Goal: Download file/media

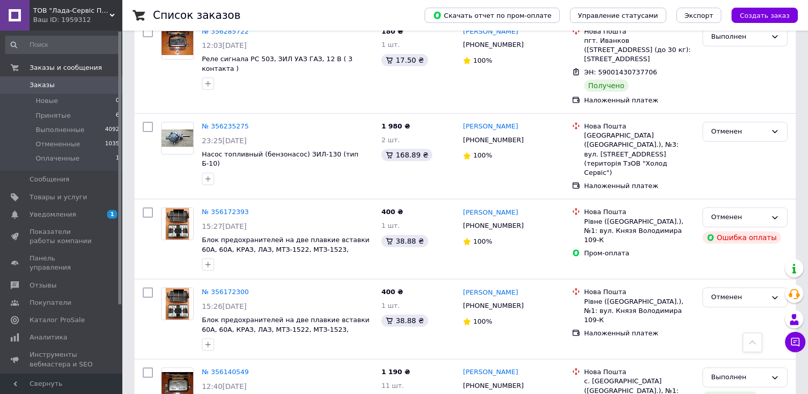
scroll to position [969, 0]
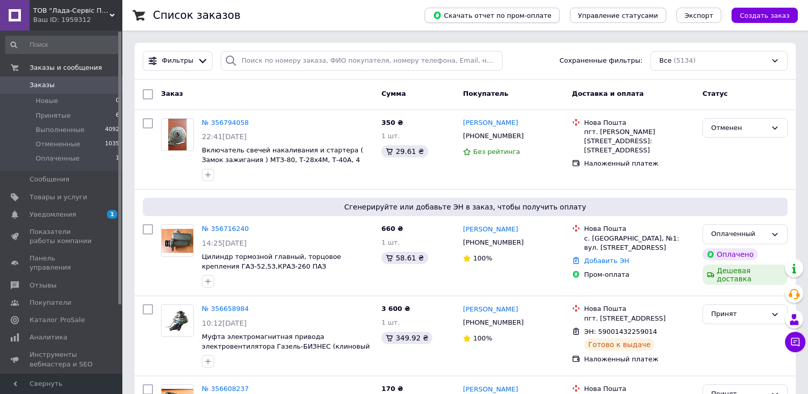
click at [516, 14] on span "Скачать отчет по пром-оплате" at bounding box center [492, 15] width 119 height 9
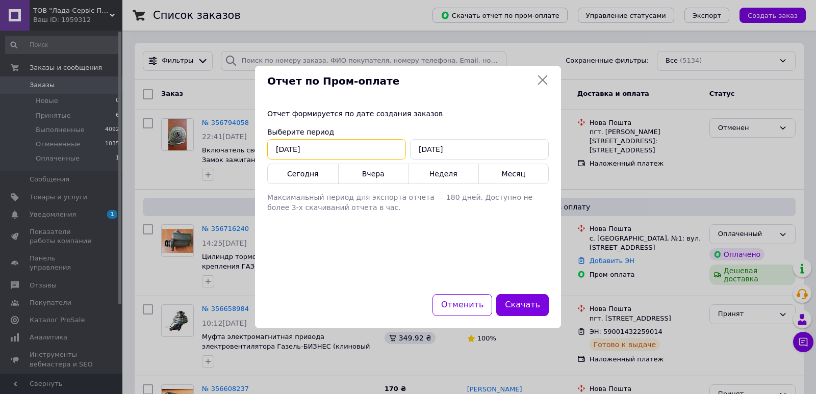
click at [352, 149] on input "[DATE]" at bounding box center [336, 149] width 139 height 20
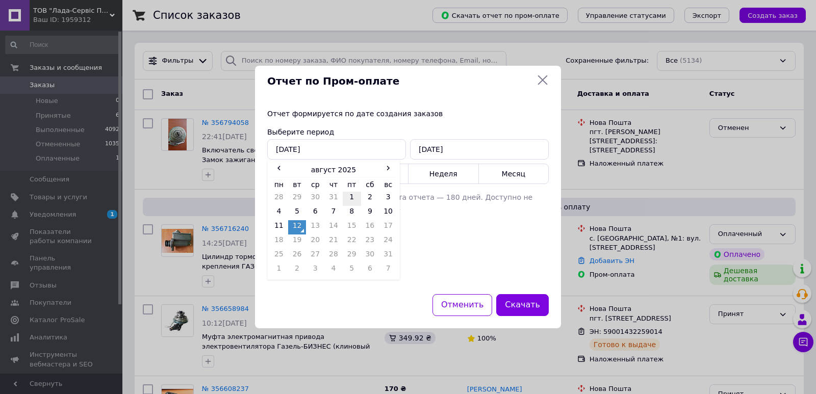
click at [350, 199] on td "1" at bounding box center [352, 199] width 18 height 14
type input "01.08.2025"
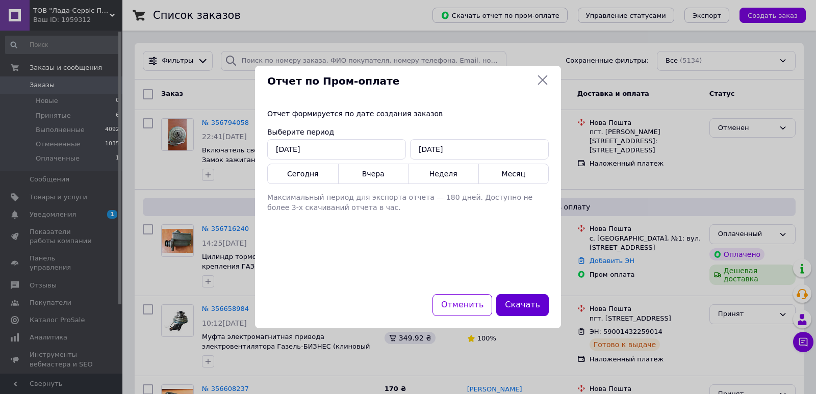
click at [518, 306] on button "Скачать" at bounding box center [522, 305] width 53 height 22
